Goal: Transaction & Acquisition: Subscribe to service/newsletter

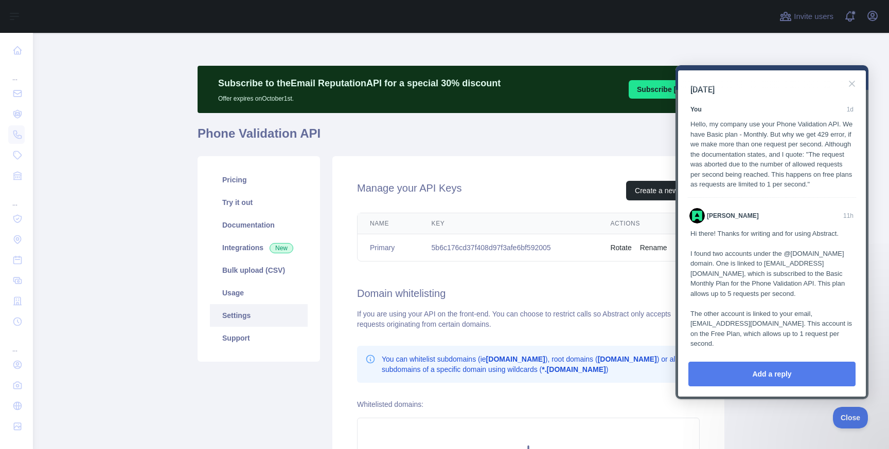
scroll to position [74, 0]
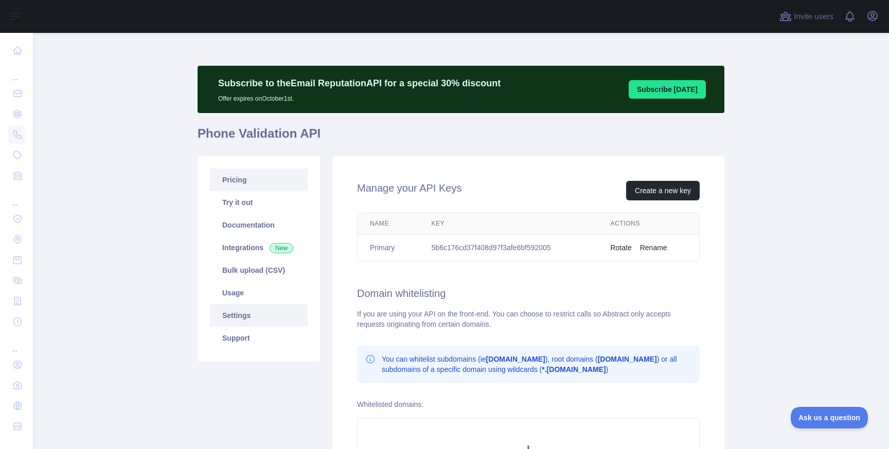
click at [253, 177] on link "Pricing" at bounding box center [259, 180] width 98 height 23
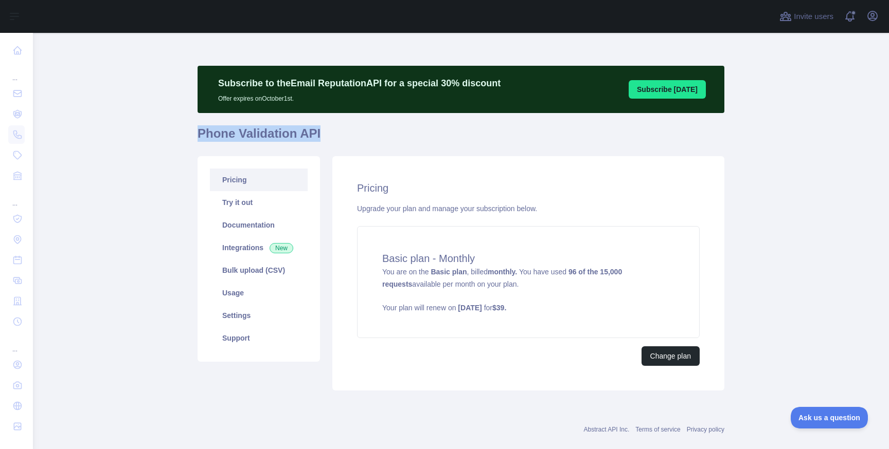
drag, startPoint x: 205, startPoint y: 135, endPoint x: 321, endPoint y: 135, distance: 115.7
click at [321, 135] on h1 "Phone Validation API" at bounding box center [460, 137] width 527 height 25
click at [319, 139] on h1 "Phone Validation API" at bounding box center [460, 137] width 527 height 25
drag, startPoint x: 322, startPoint y: 132, endPoint x: 161, endPoint y: 132, distance: 161.5
click at [161, 132] on main "Subscribe to the Email Reputation API for a special 30 % discount Offer expires…" at bounding box center [461, 241] width 856 height 417
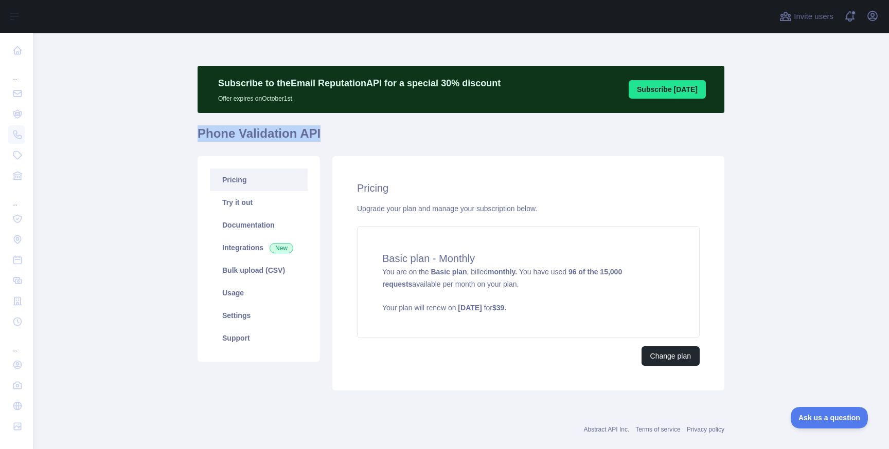
click at [207, 136] on h1 "Phone Validation API" at bounding box center [460, 137] width 527 height 25
drag, startPoint x: 200, startPoint y: 134, endPoint x: 352, endPoint y: 134, distance: 152.7
click at [352, 134] on h1 "Phone Validation API" at bounding box center [460, 137] width 527 height 25
drag, startPoint x: 316, startPoint y: 133, endPoint x: 173, endPoint y: 135, distance: 143.0
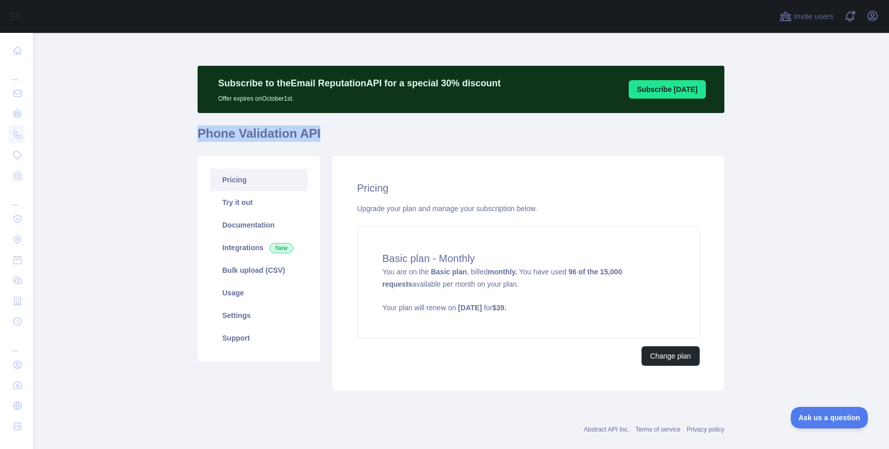
click at [173, 135] on main "Subscribe to the Email Reputation API for a special 30 % discount Offer expires…" at bounding box center [461, 241] width 856 height 417
